Goal: Check status: Check status

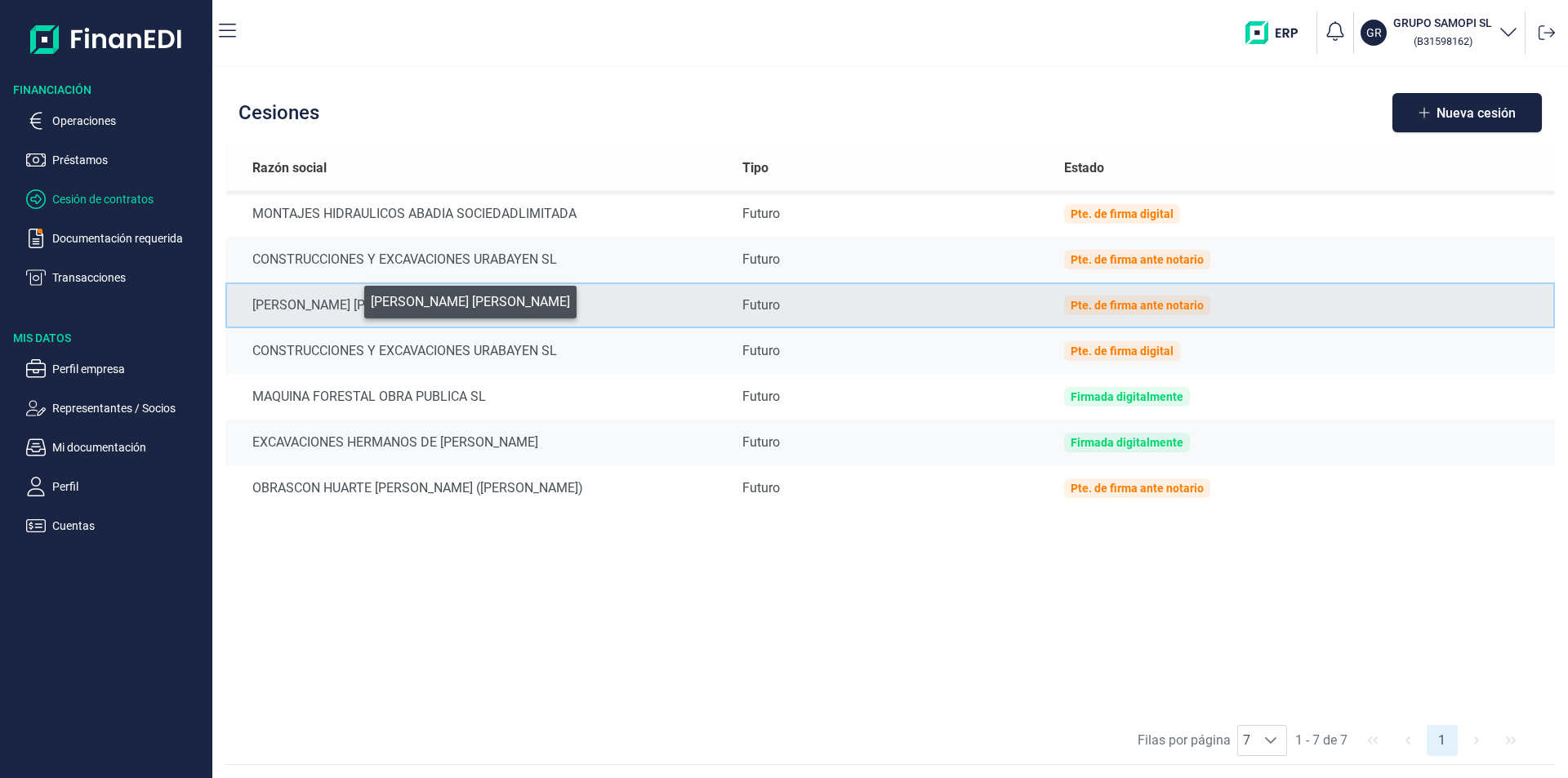
click at [353, 298] on div "[PERSON_NAME] [PERSON_NAME]" at bounding box center [484, 306] width 464 height 20
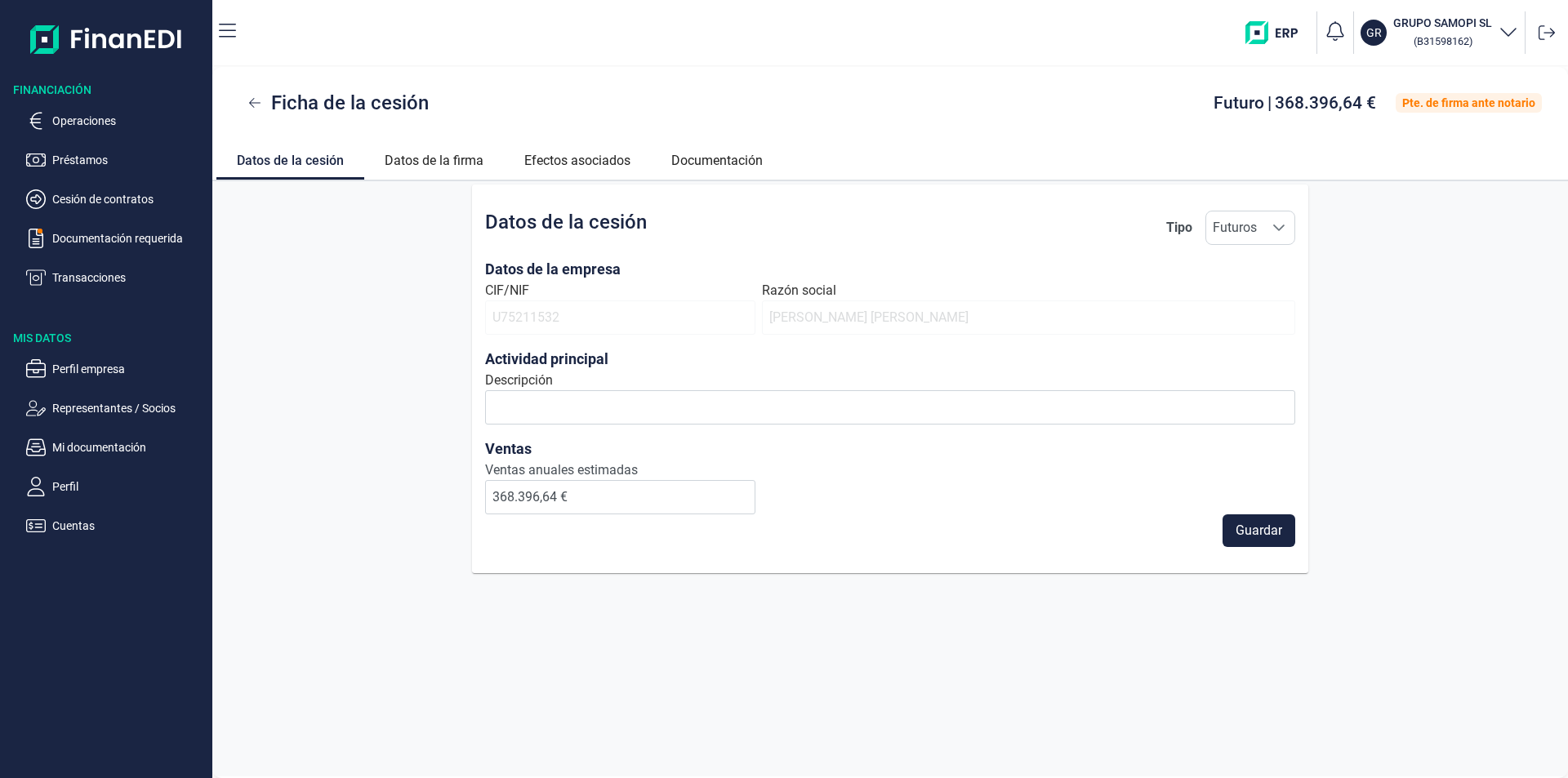
click at [319, 161] on link "Datos de la cesión" at bounding box center [290, 158] width 148 height 38
click at [94, 119] on p "Operaciones" at bounding box center [129, 122] width 153 height 20
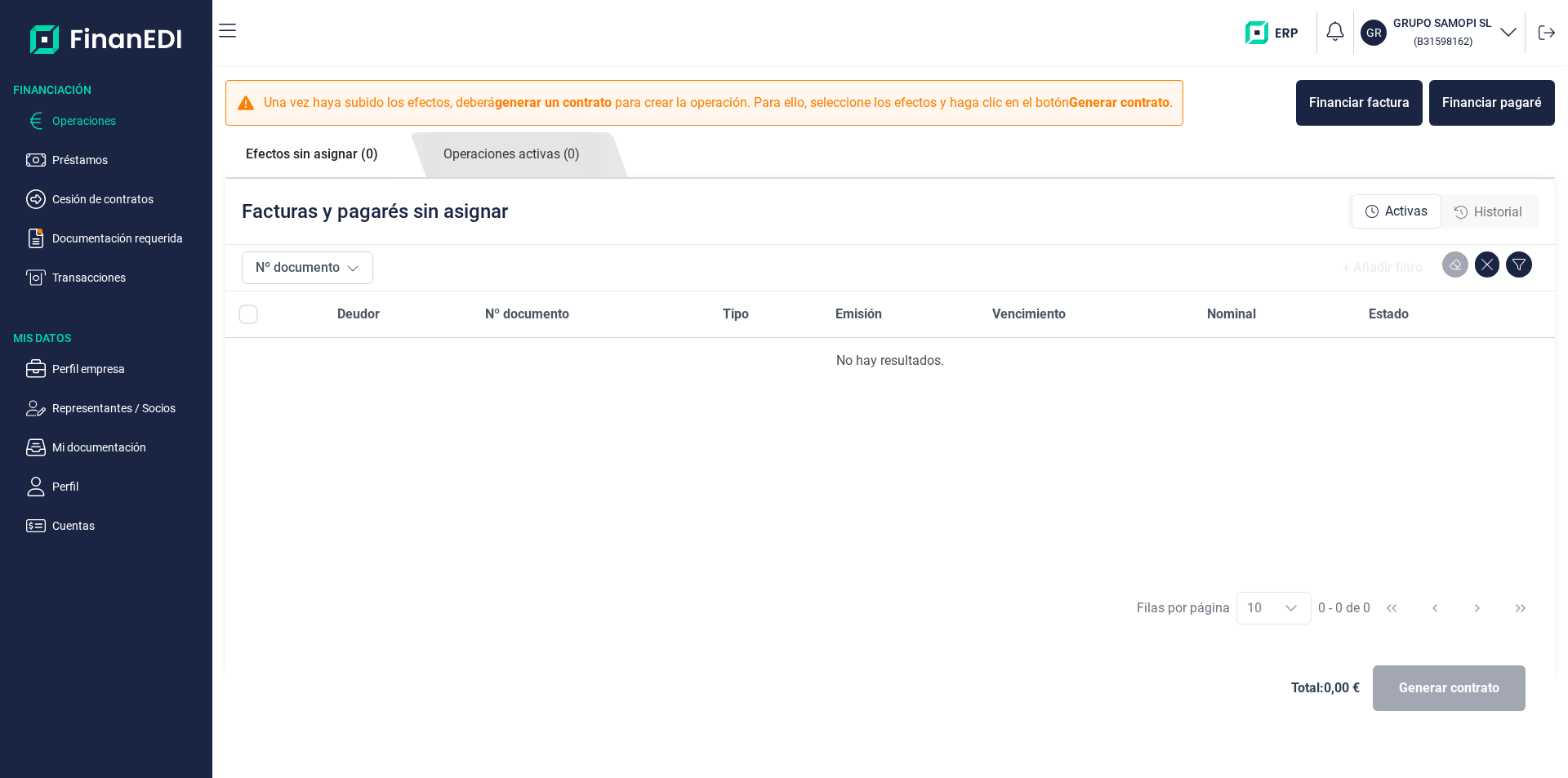
click at [94, 119] on p "Operaciones" at bounding box center [129, 122] width 153 height 20
click at [353, 268] on icon at bounding box center [353, 267] width 13 height 13
click at [1508, 210] on span "Historial" at bounding box center [1497, 212] width 48 height 20
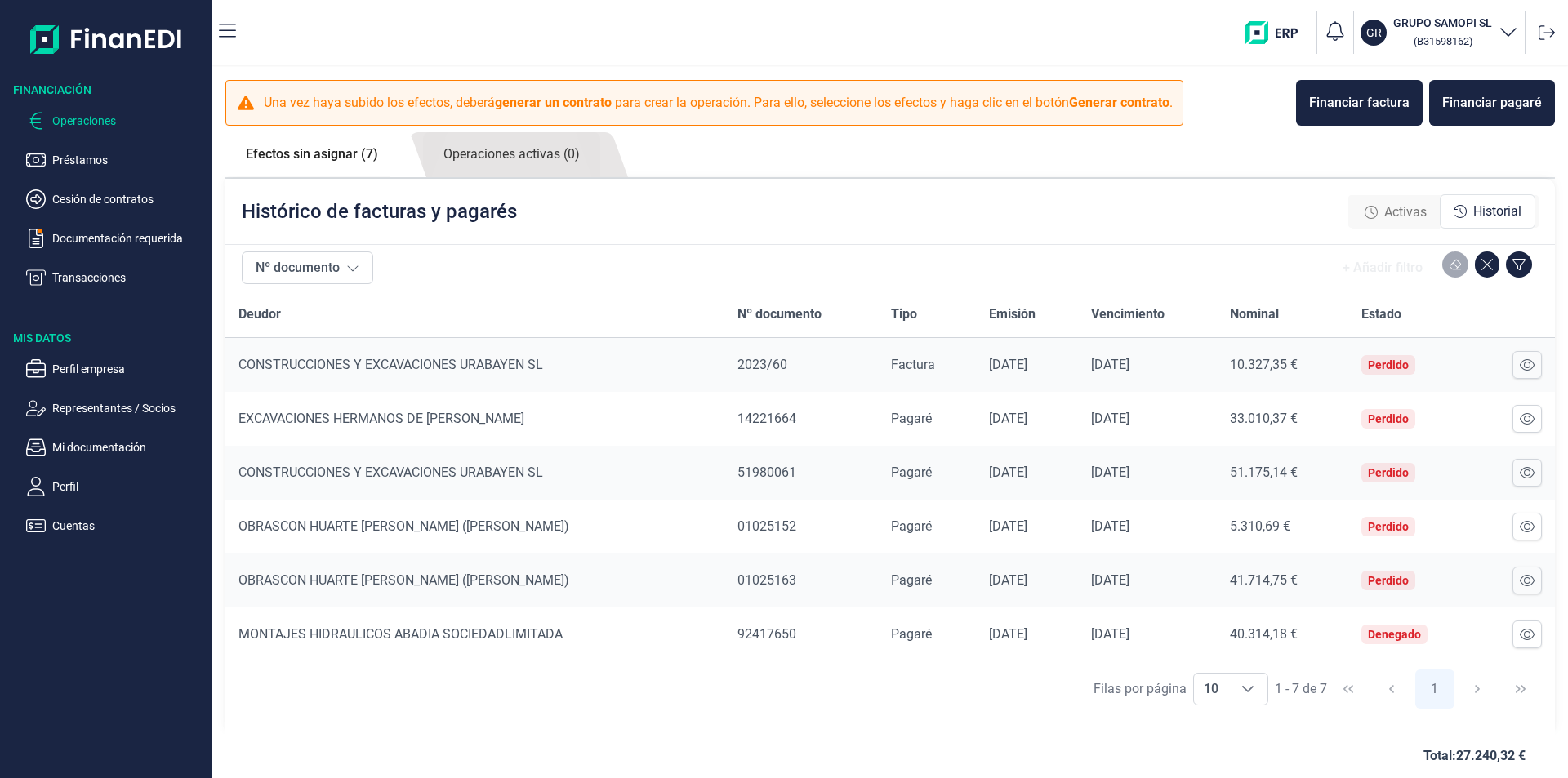
click at [314, 152] on link "Efectos sin asignar (7)" at bounding box center [312, 154] width 173 height 44
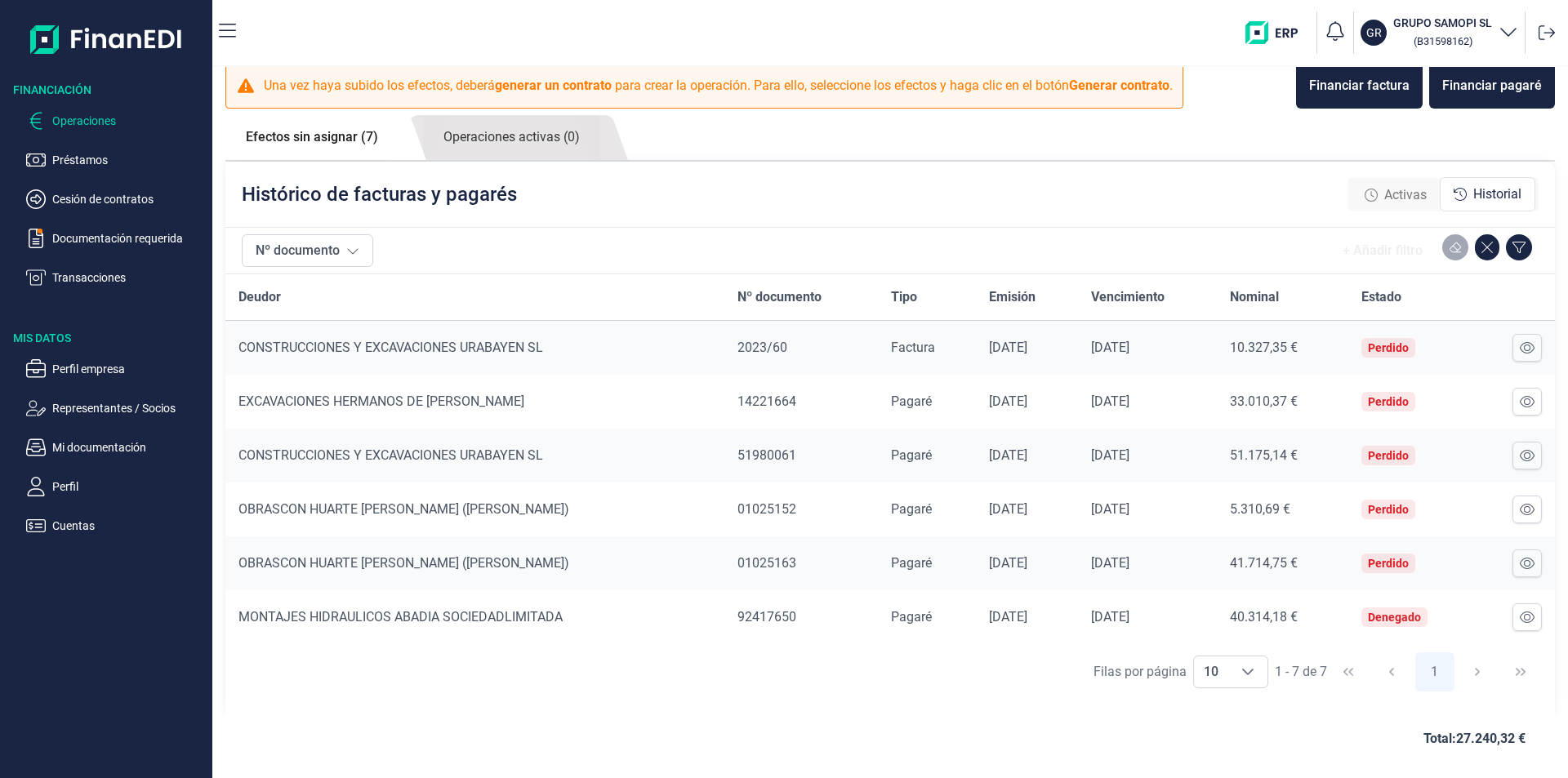
click at [1406, 193] on span "Activas" at bounding box center [1405, 195] width 43 height 20
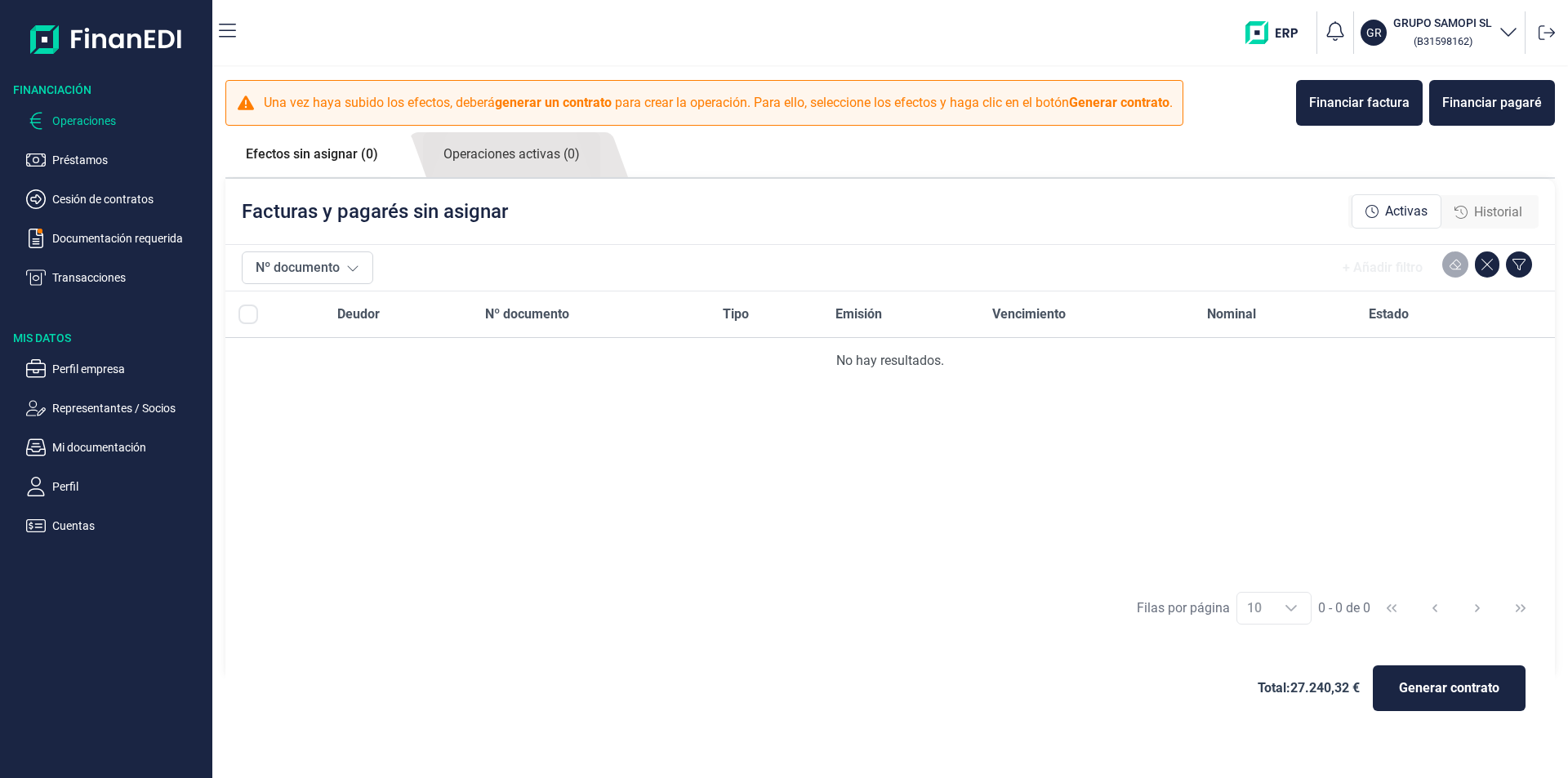
click at [1486, 209] on span "Historial" at bounding box center [1497, 212] width 48 height 20
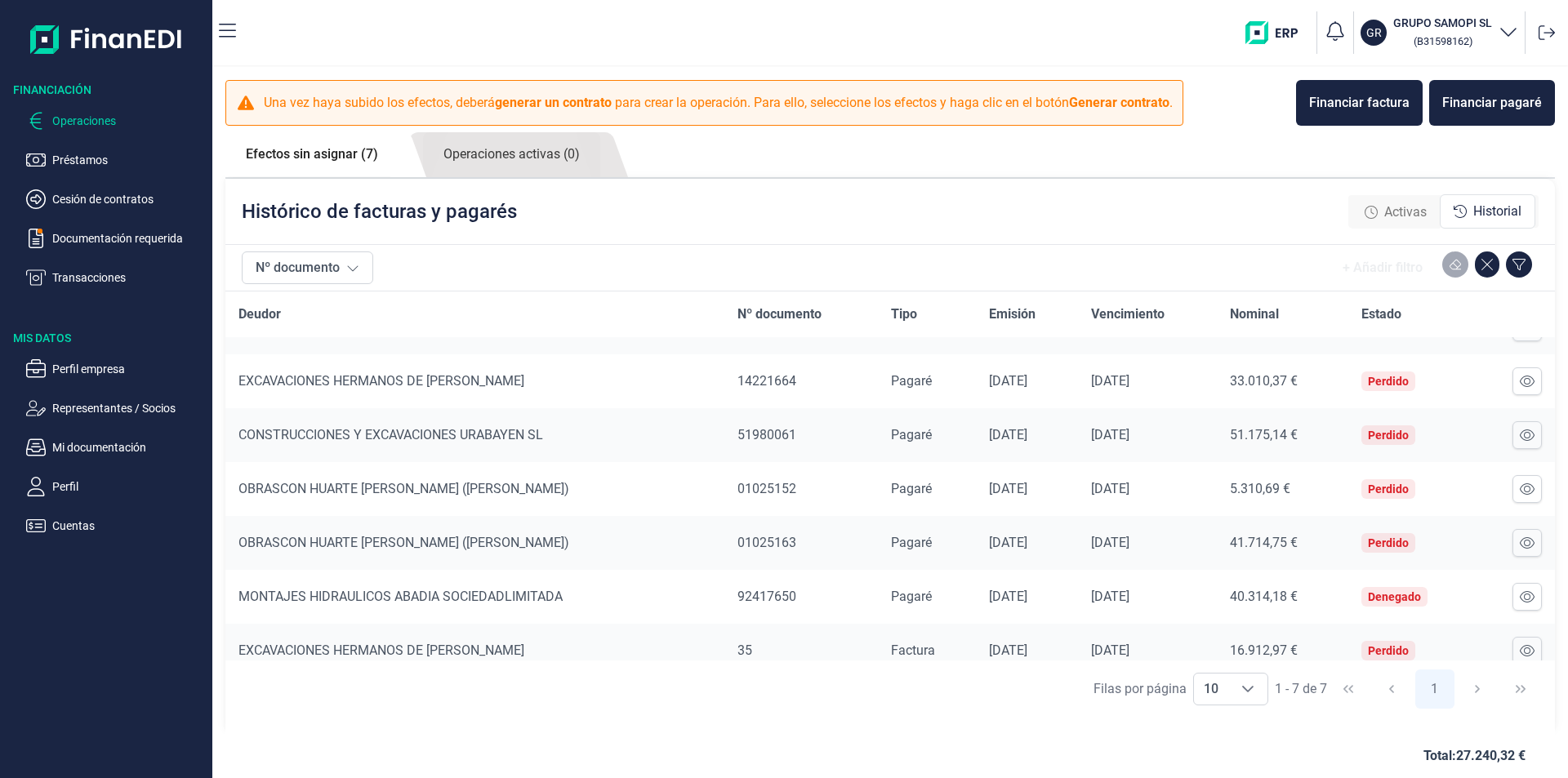
scroll to position [54, 0]
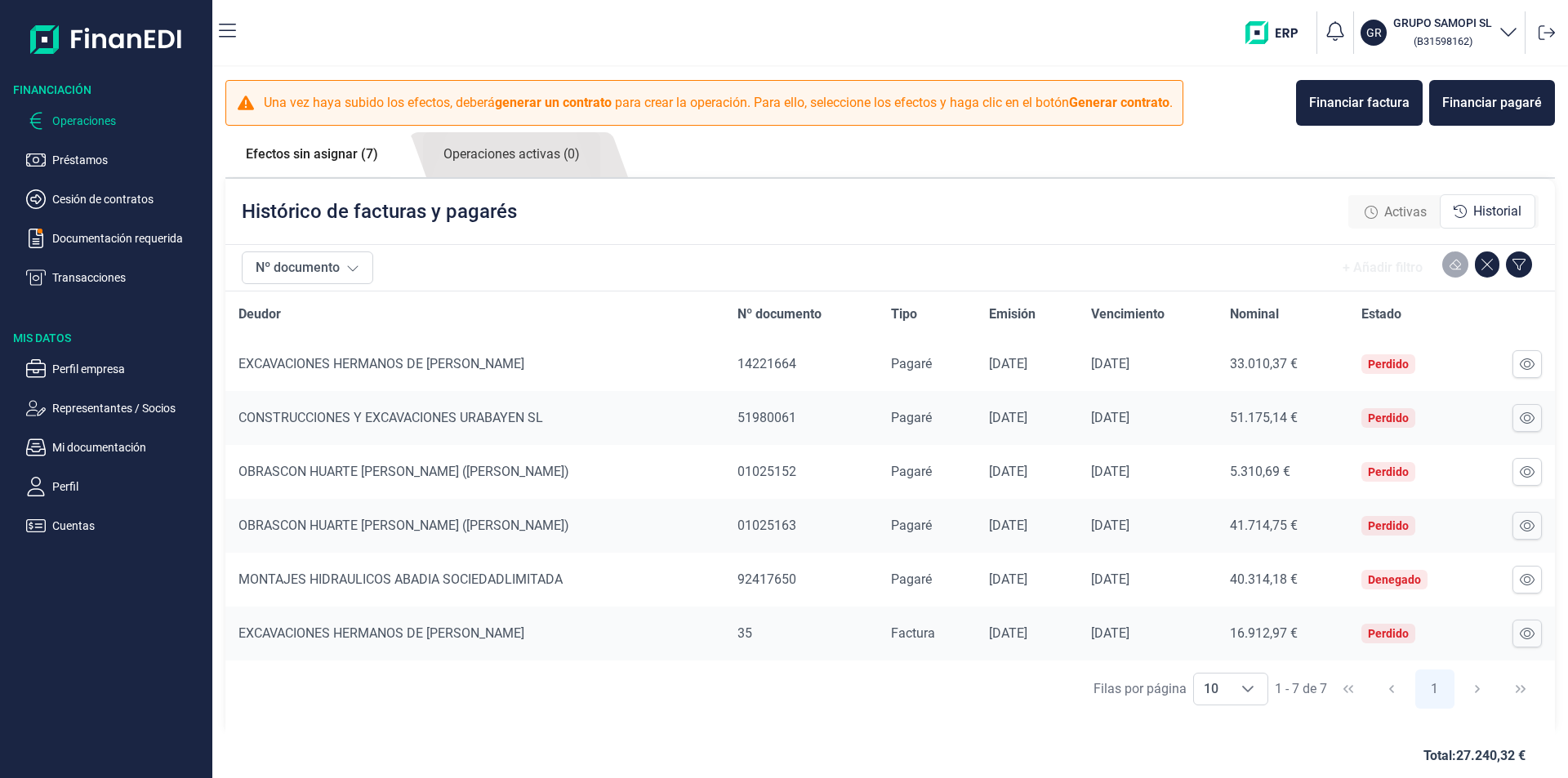
click at [89, 118] on p "Operaciones" at bounding box center [129, 122] width 153 height 20
click at [86, 196] on p "Cesión de contratos" at bounding box center [129, 199] width 153 height 20
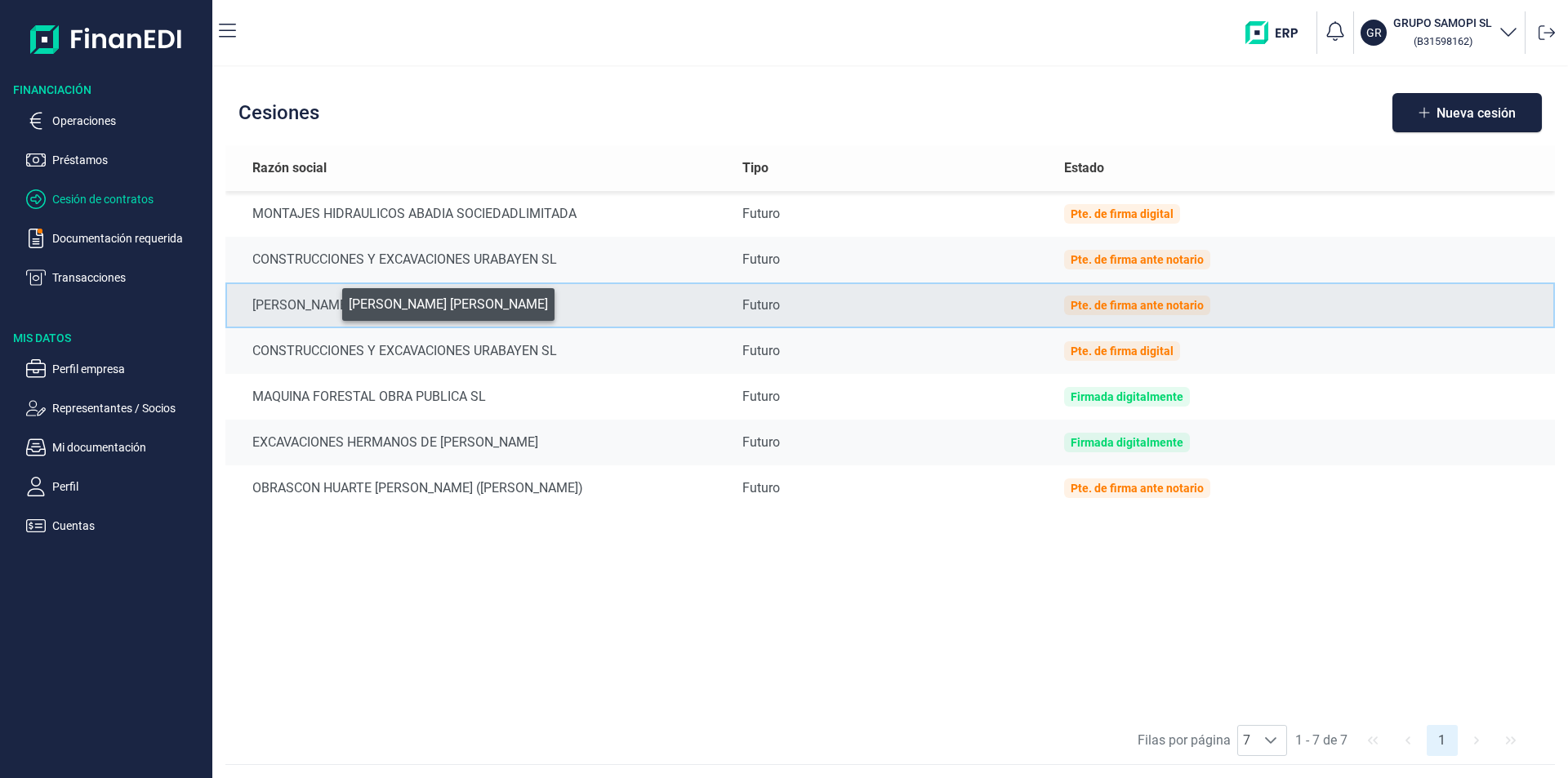
click at [331, 301] on div "[PERSON_NAME] [PERSON_NAME]" at bounding box center [484, 306] width 464 height 20
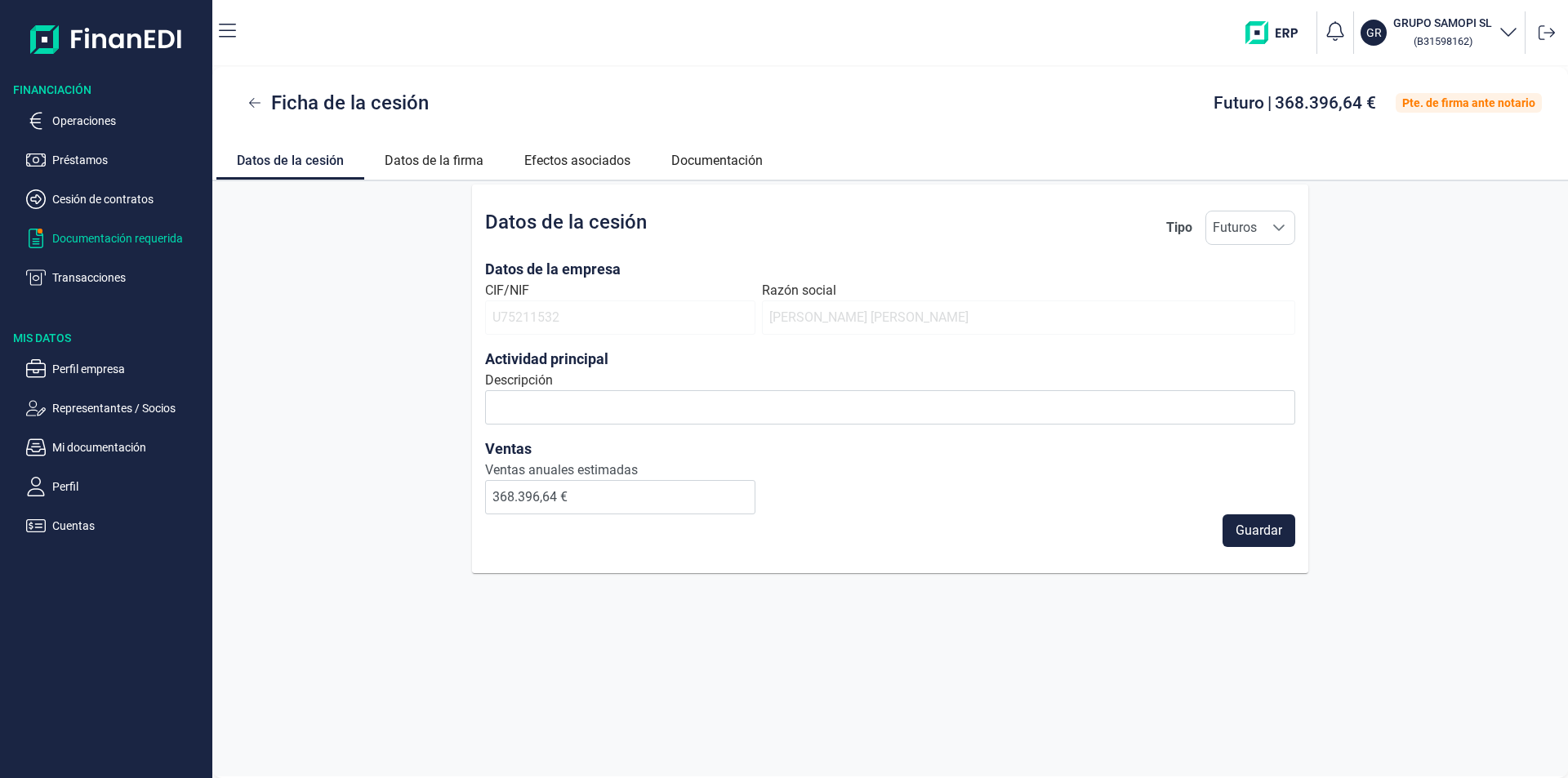
click at [92, 234] on p "Documentación requerida" at bounding box center [129, 238] width 153 height 20
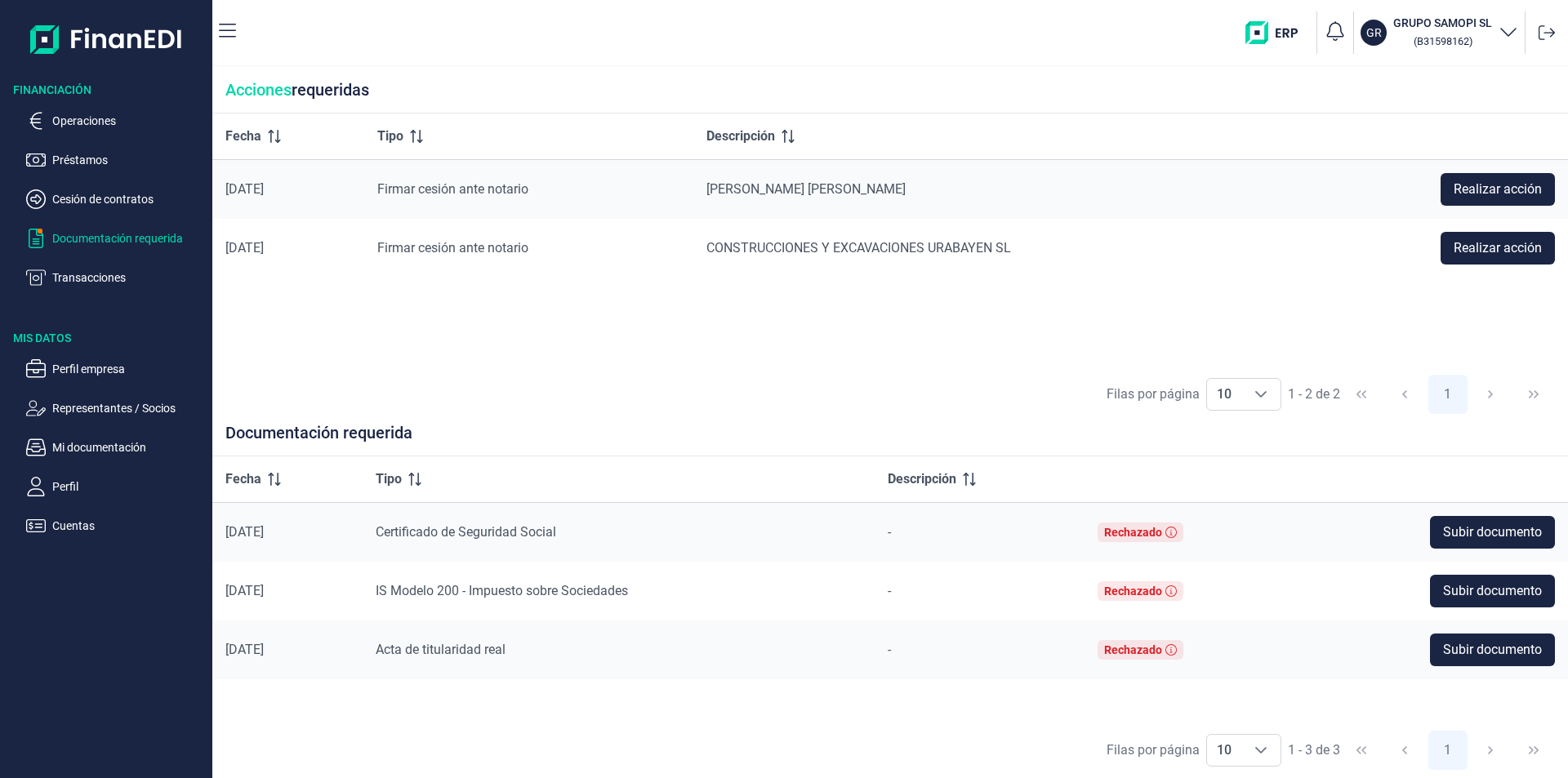
click at [810, 188] on span "[PERSON_NAME] [PERSON_NAME]" at bounding box center [806, 189] width 199 height 15
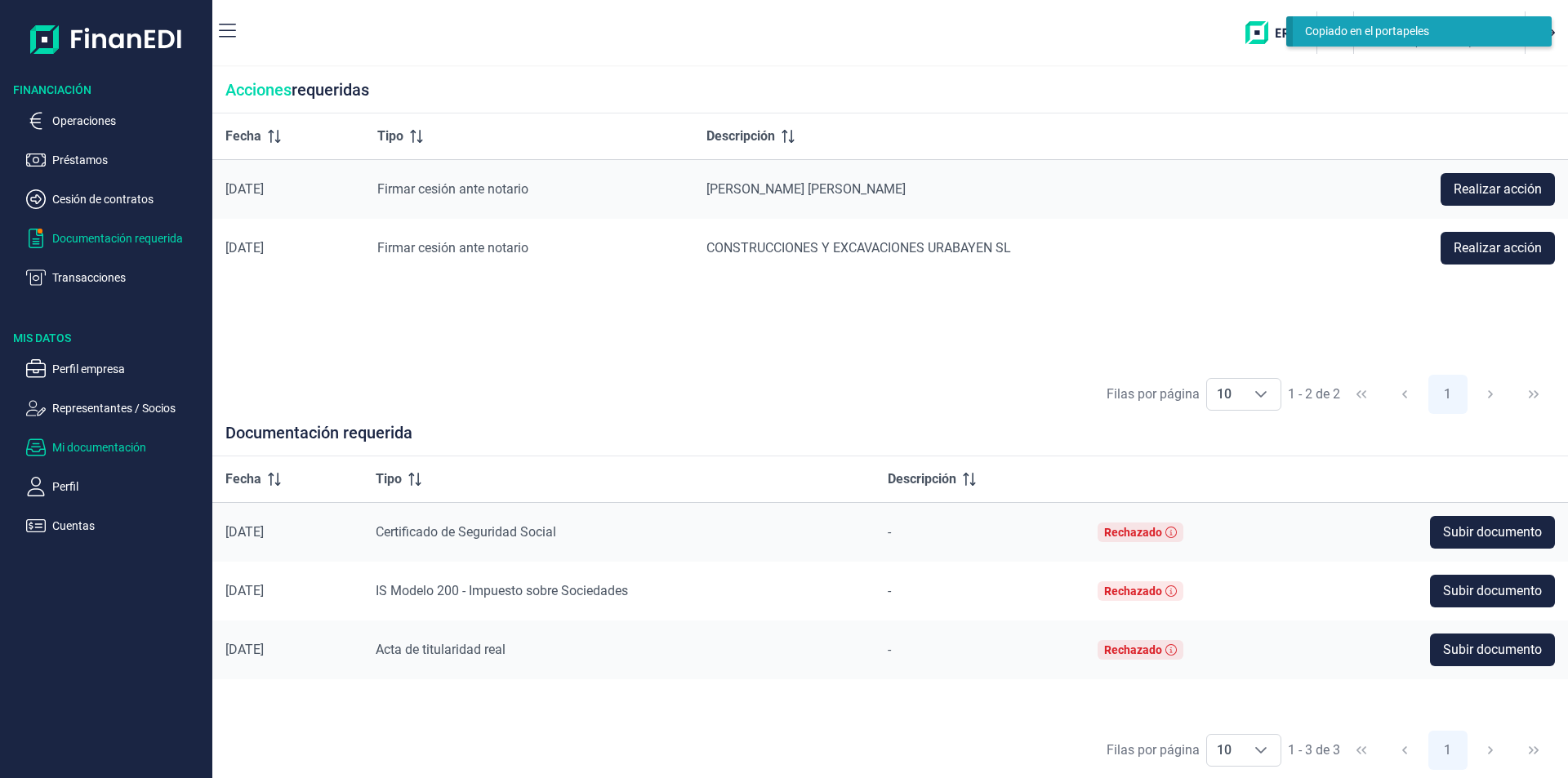
click at [109, 445] on p "Mi documentación" at bounding box center [129, 448] width 153 height 20
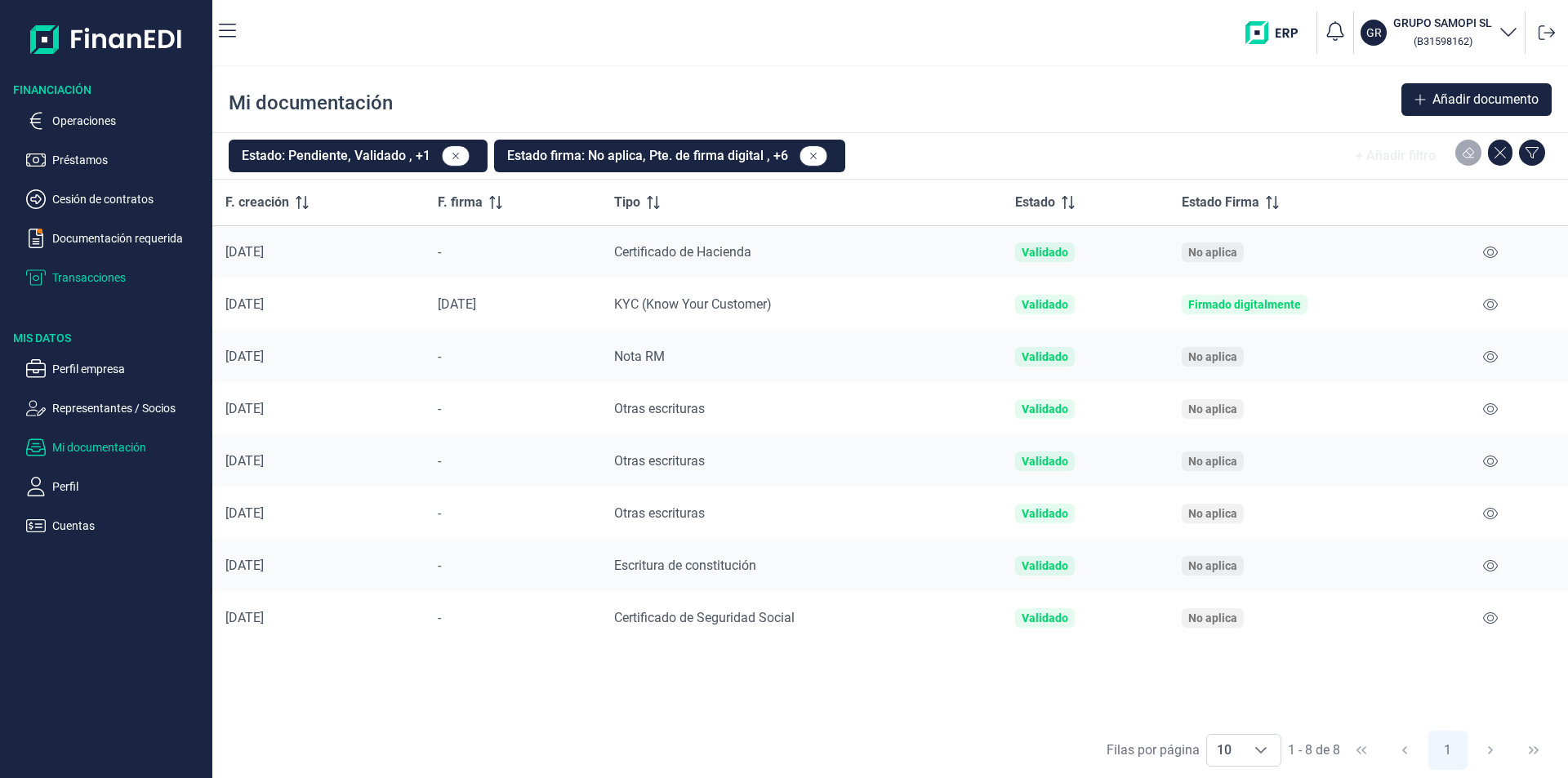
click at [99, 278] on p "Transacciones" at bounding box center [129, 277] width 153 height 20
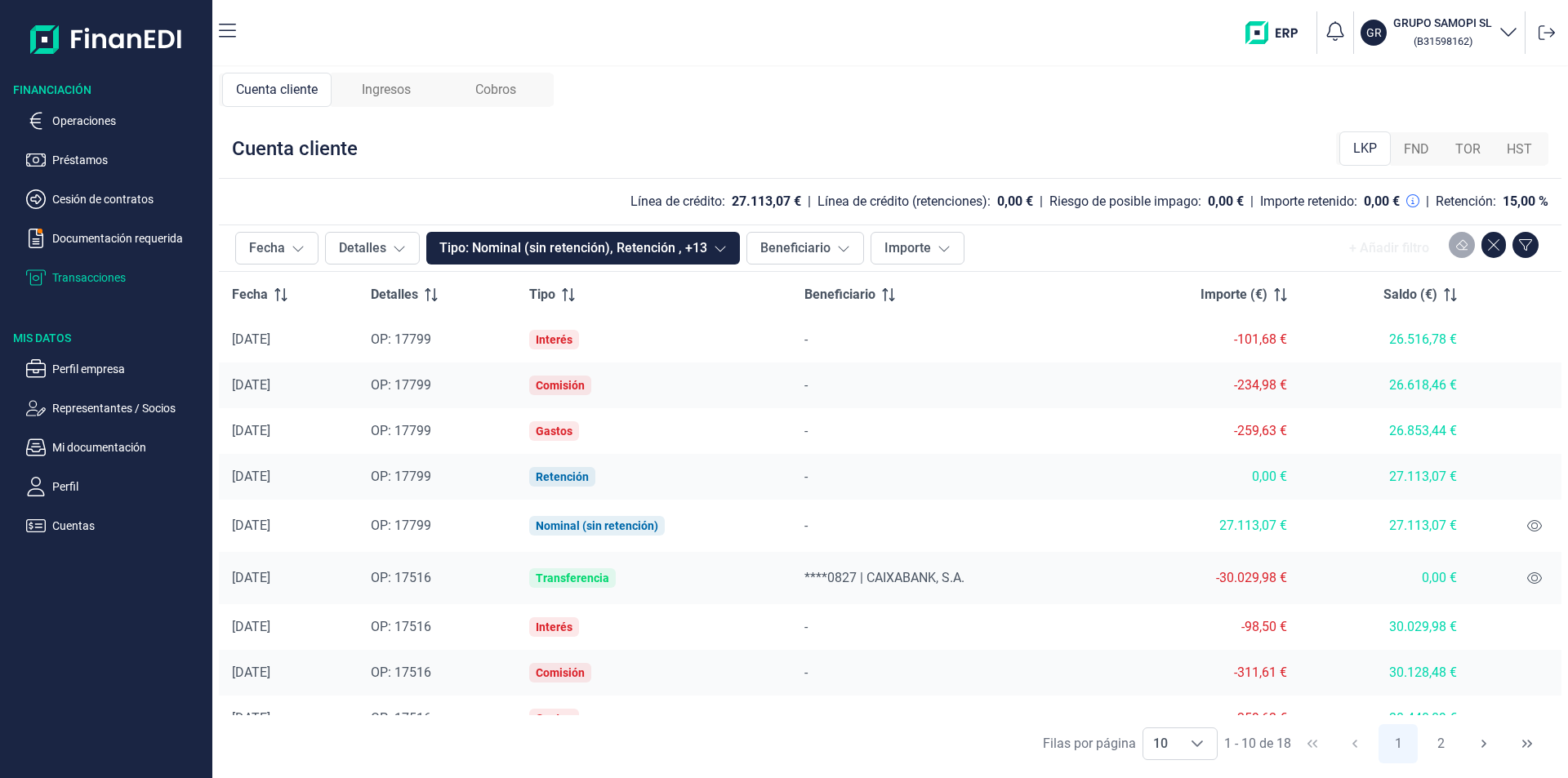
scroll to position [73, 0]
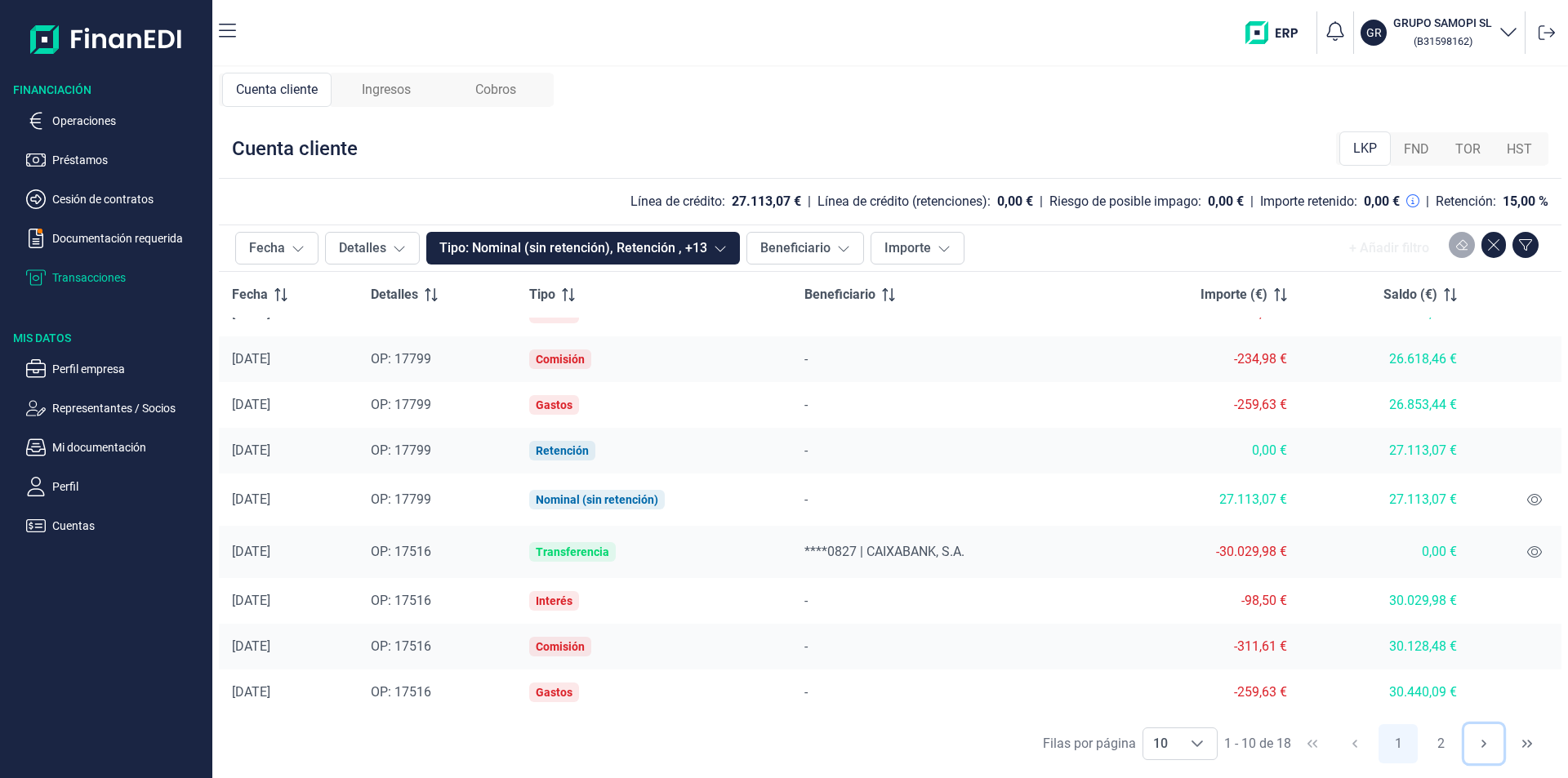
click at [1482, 745] on icon "Next Page" at bounding box center [1484, 744] width 13 height 13
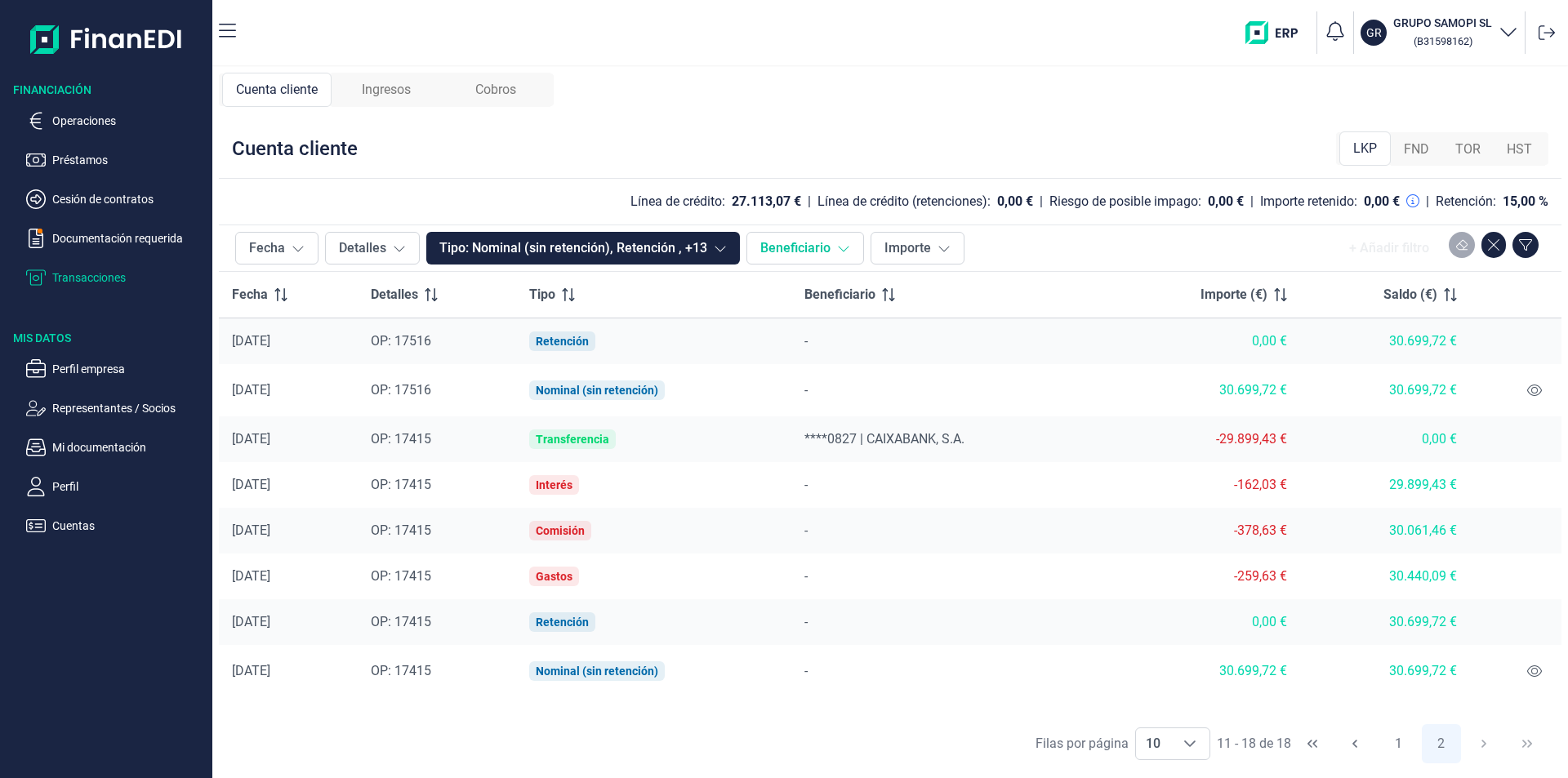
click at [838, 248] on icon at bounding box center [844, 249] width 11 height 5
click at [366, 245] on button "Detalles" at bounding box center [373, 248] width 94 height 33
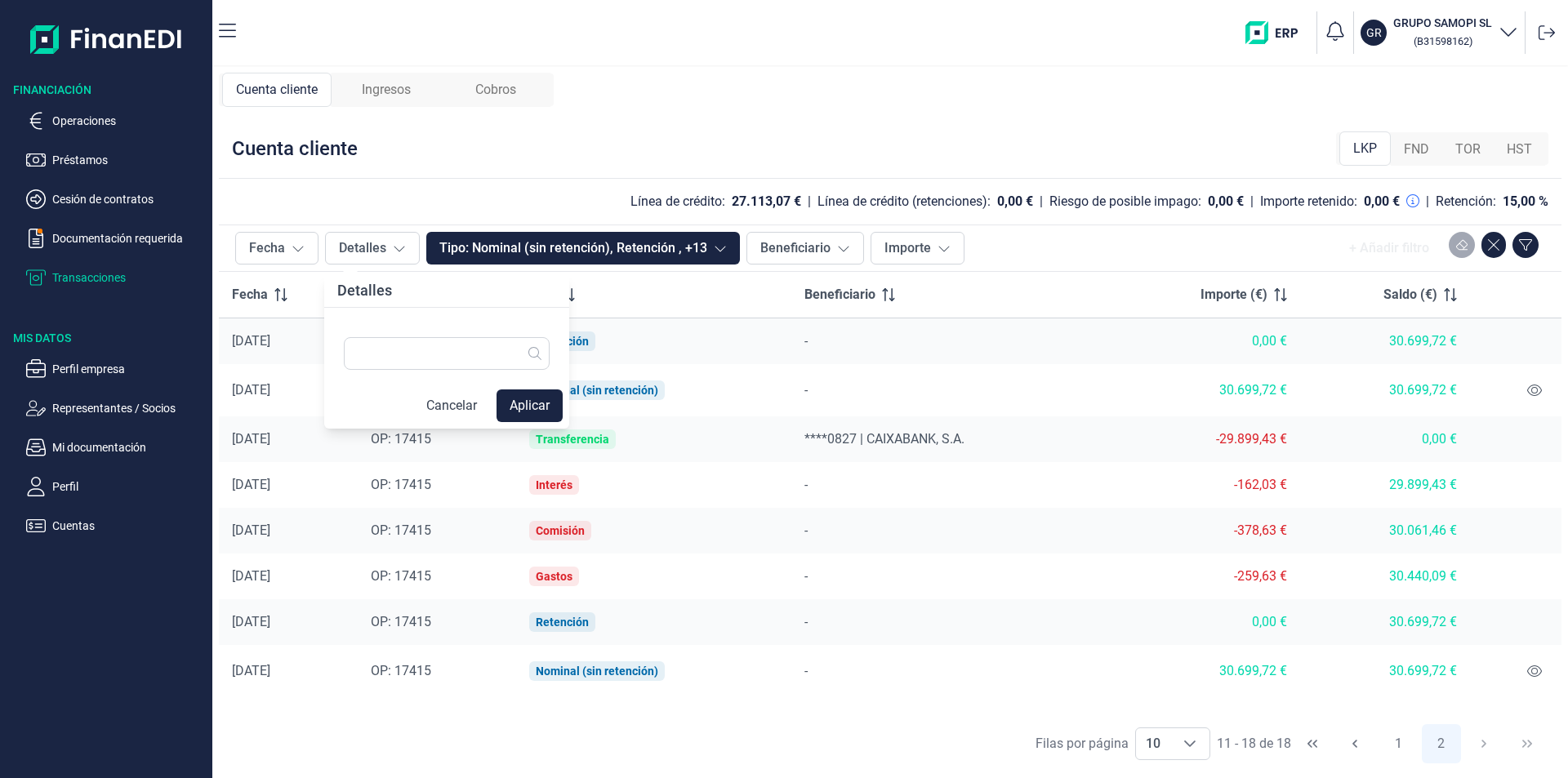
click at [927, 556] on td "-" at bounding box center [950, 577] width 317 height 45
click at [106, 276] on p "Transacciones" at bounding box center [129, 277] width 153 height 20
click at [391, 93] on span "Ingresos" at bounding box center [386, 90] width 49 height 20
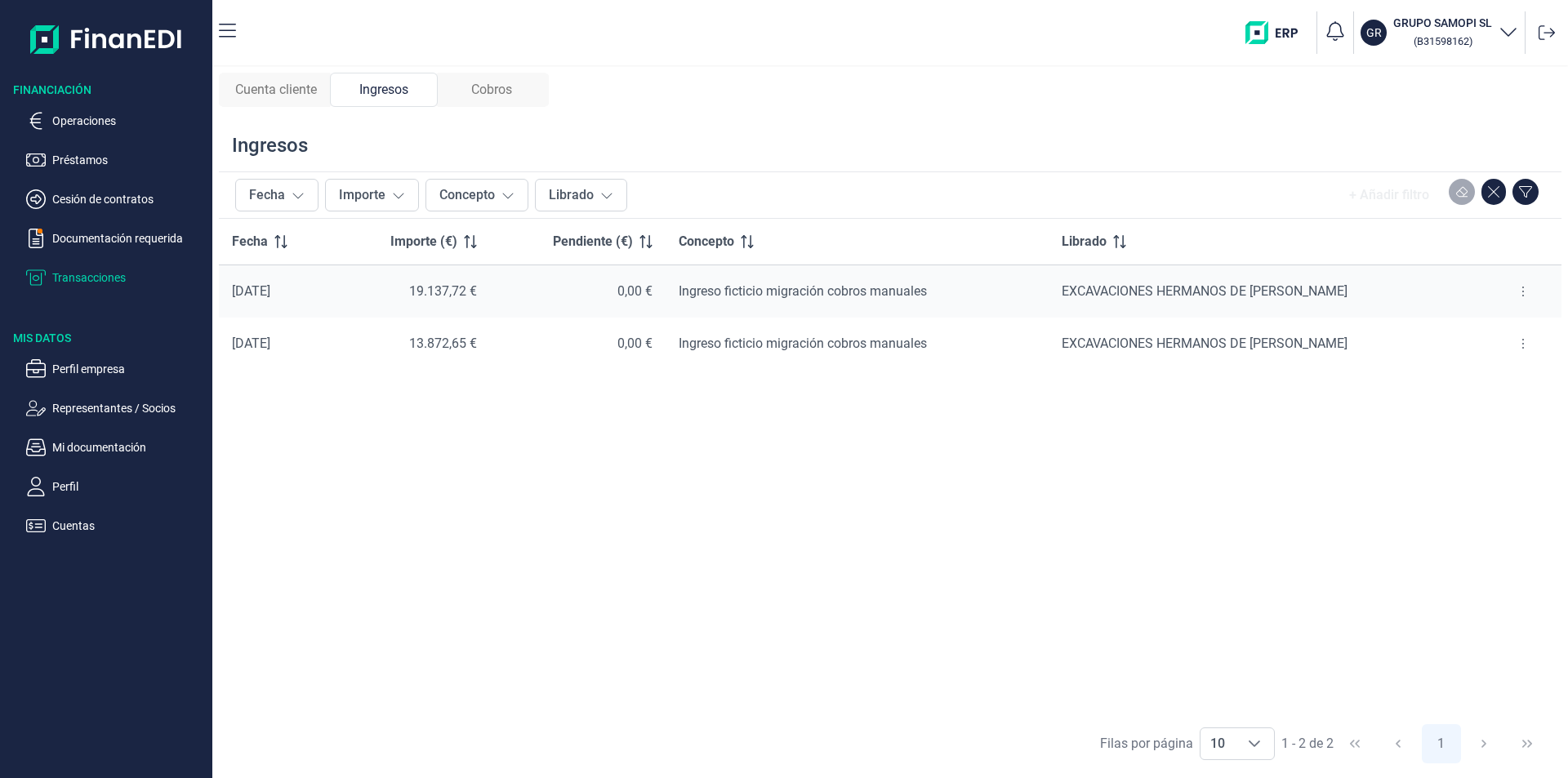
click at [512, 88] on span "Cobros" at bounding box center [491, 90] width 41 height 20
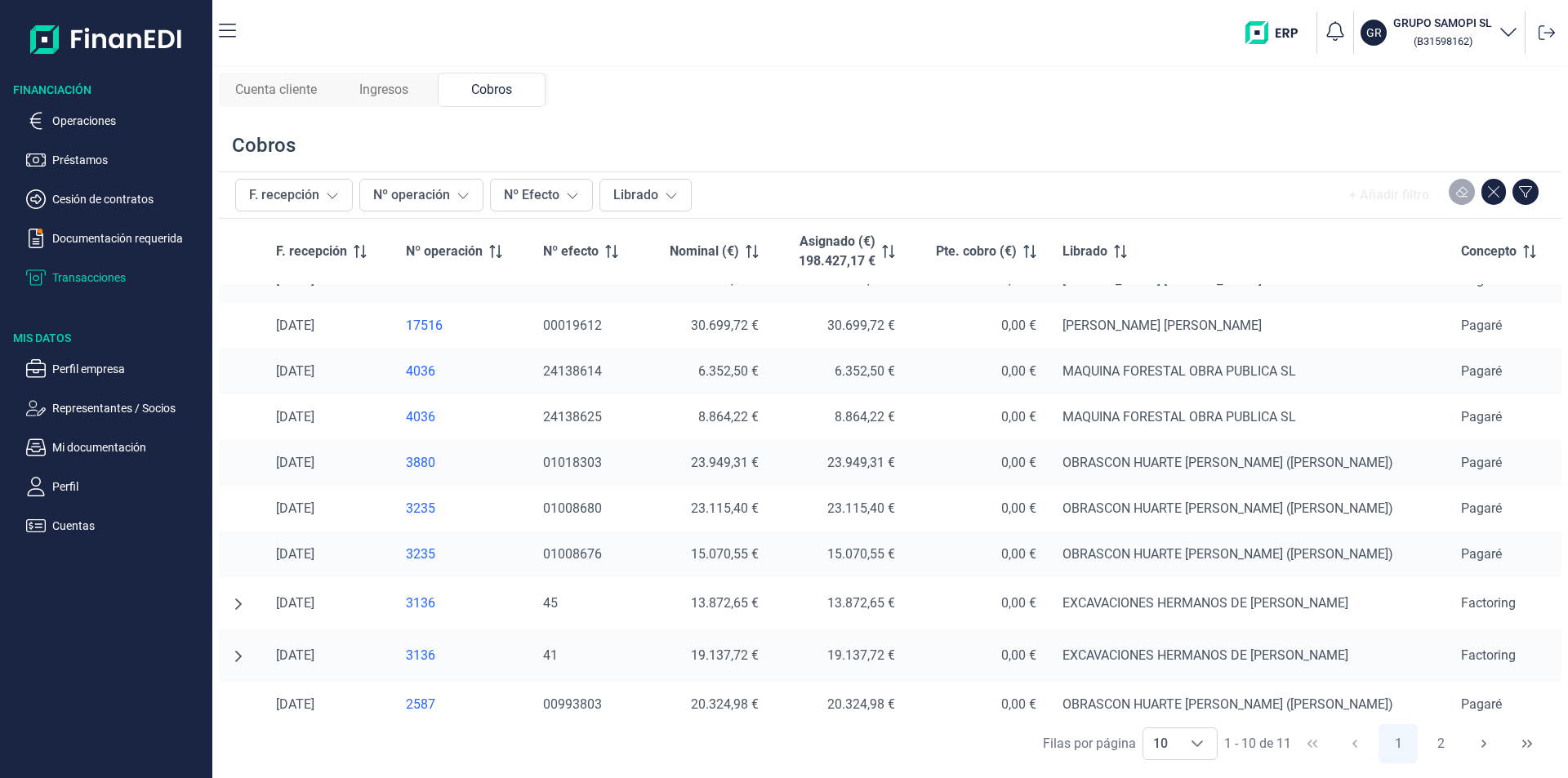
scroll to position [40, 0]
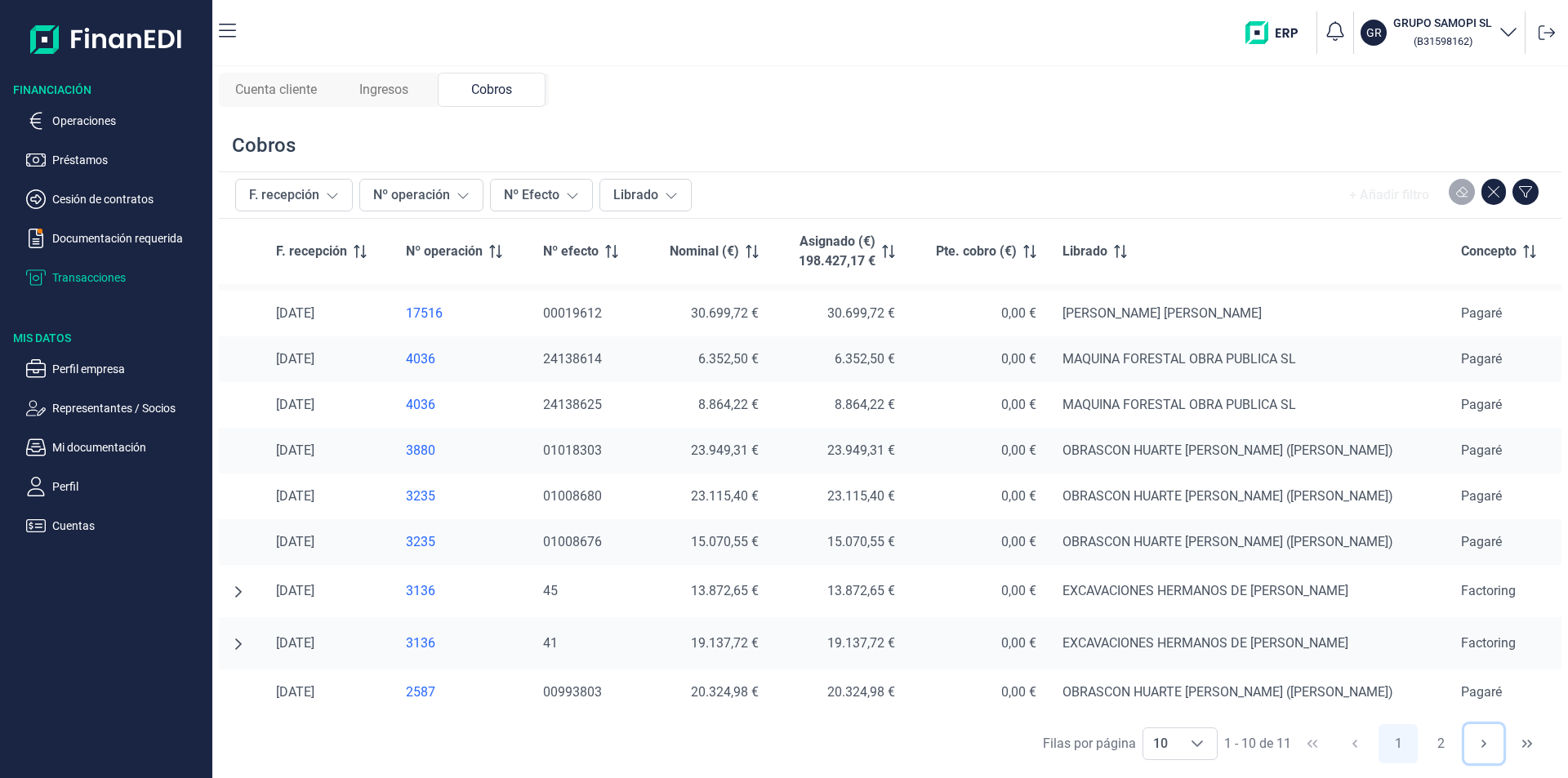
click at [1481, 744] on icon "Next Page" at bounding box center [1484, 744] width 13 height 13
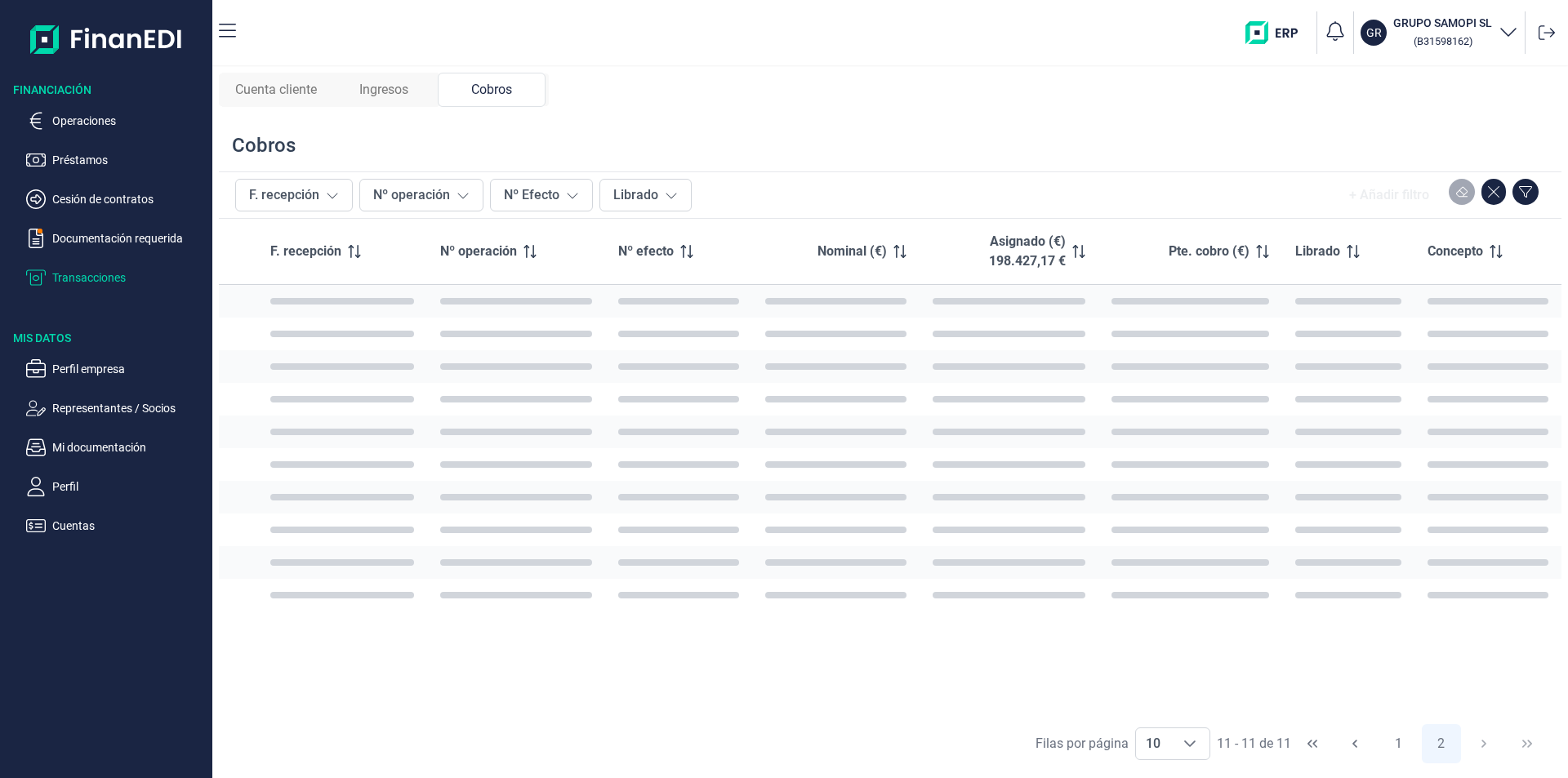
scroll to position [0, 0]
